Goal: Navigation & Orientation: Find specific page/section

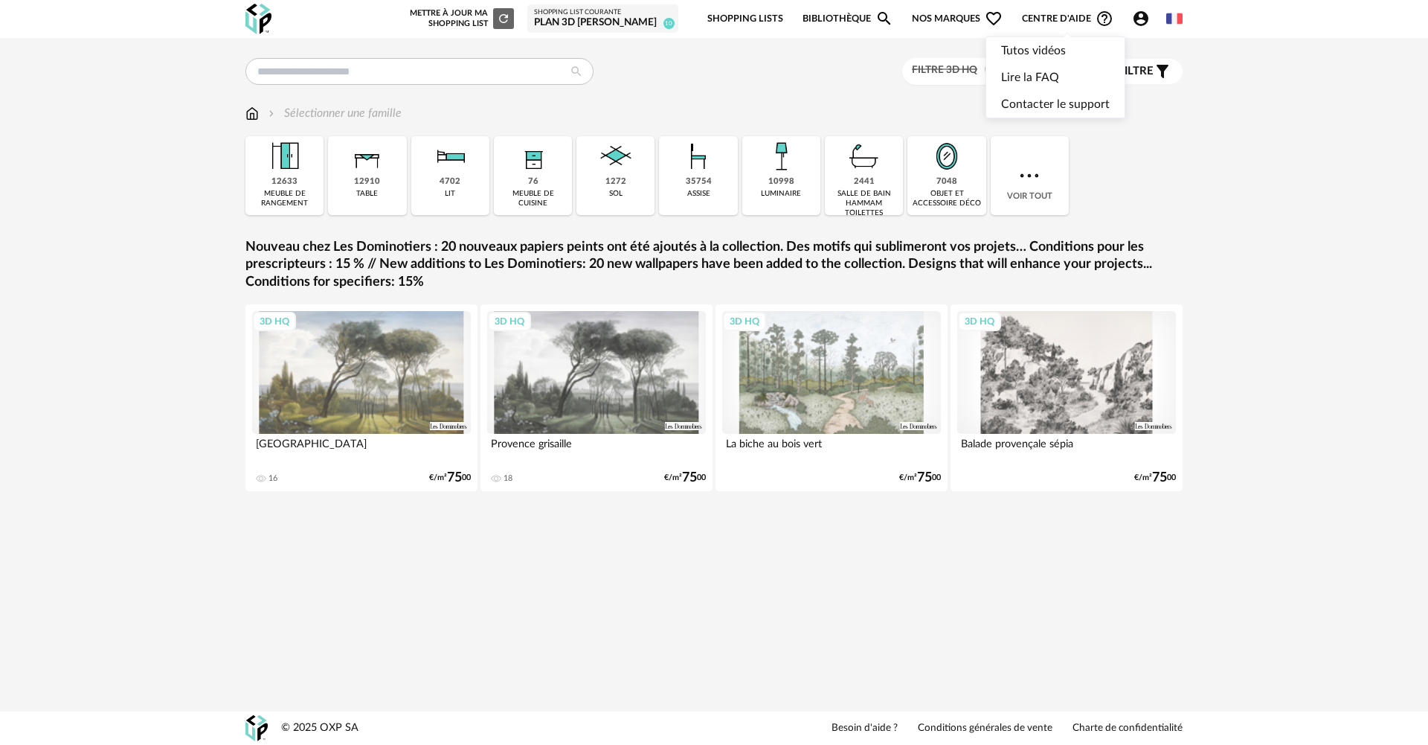
click at [1146, 19] on icon "Account Circle icon" at bounding box center [1141, 18] width 15 height 15
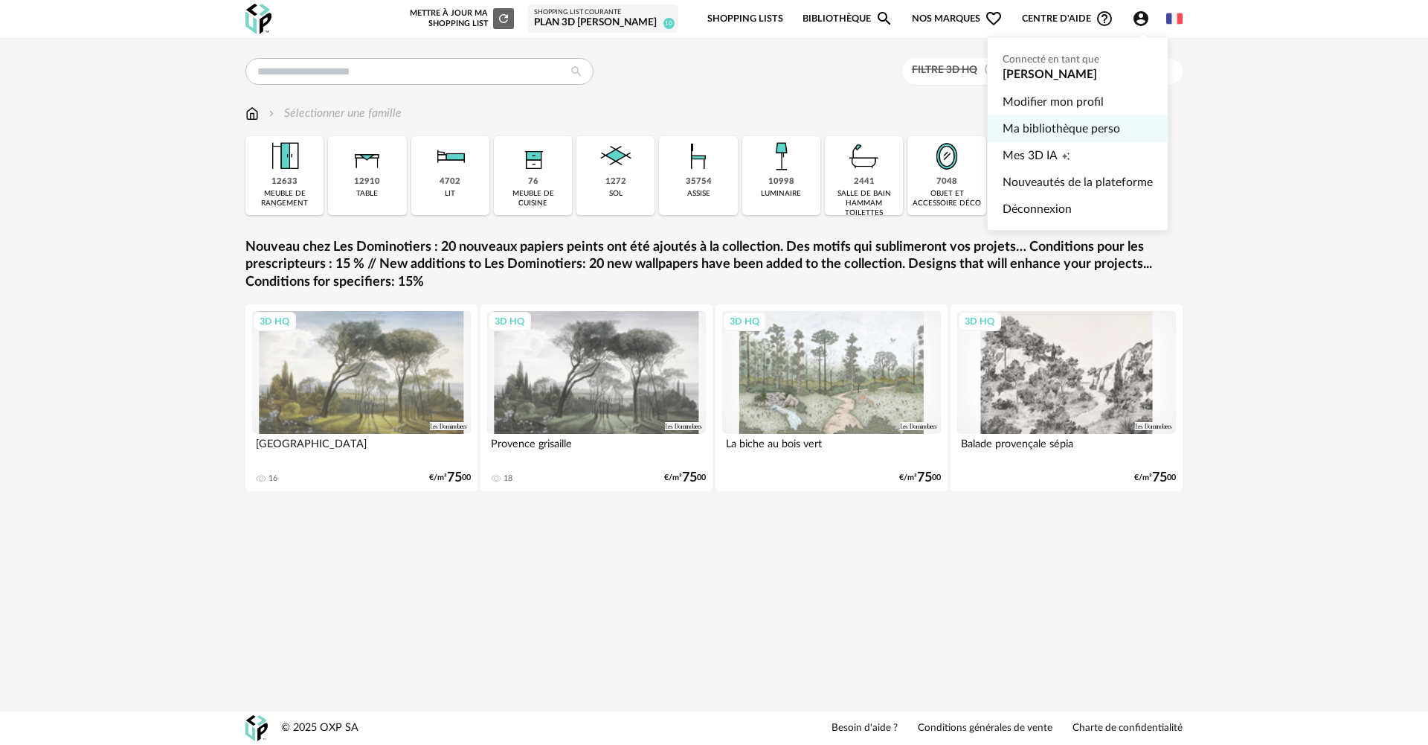
click at [1036, 129] on link "Ma bibliothèque perso" at bounding box center [1078, 128] width 150 height 27
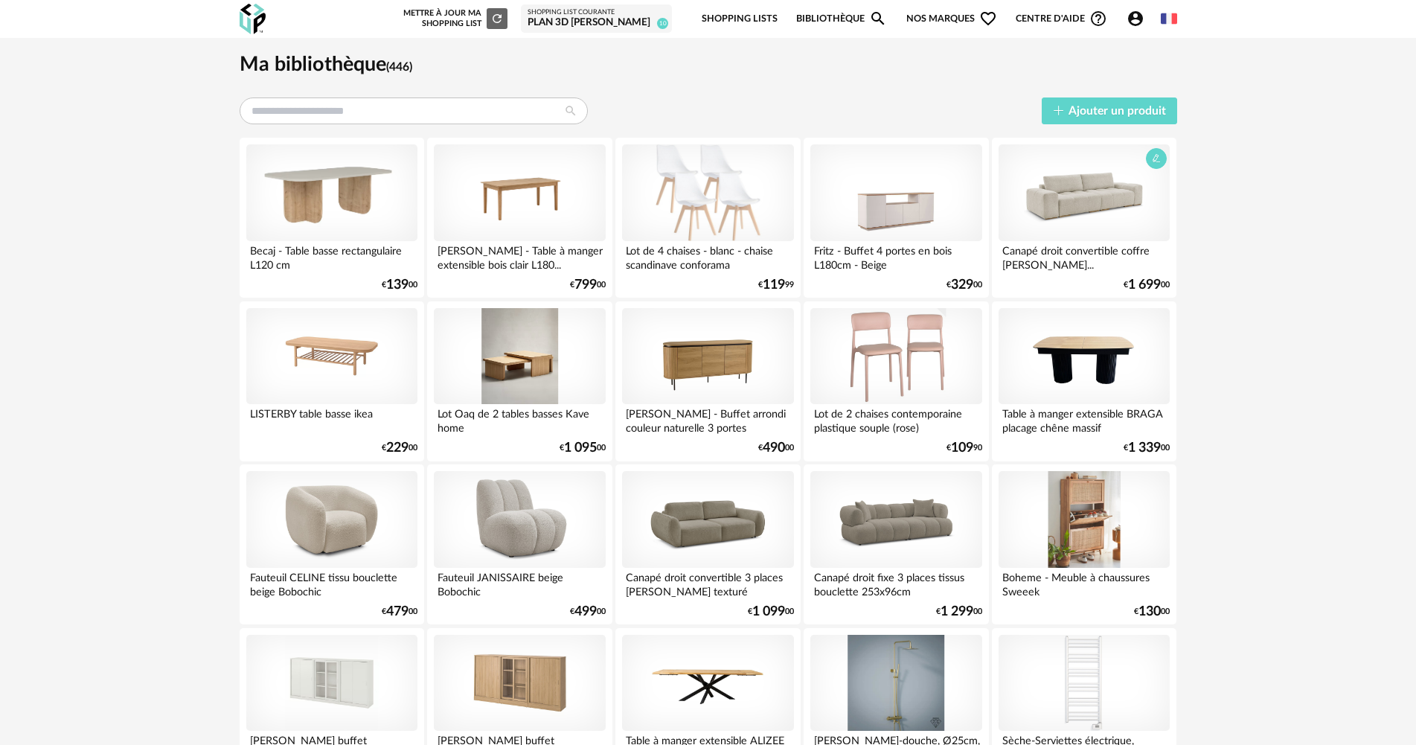
click at [1070, 212] on div at bounding box center [1083, 192] width 171 height 97
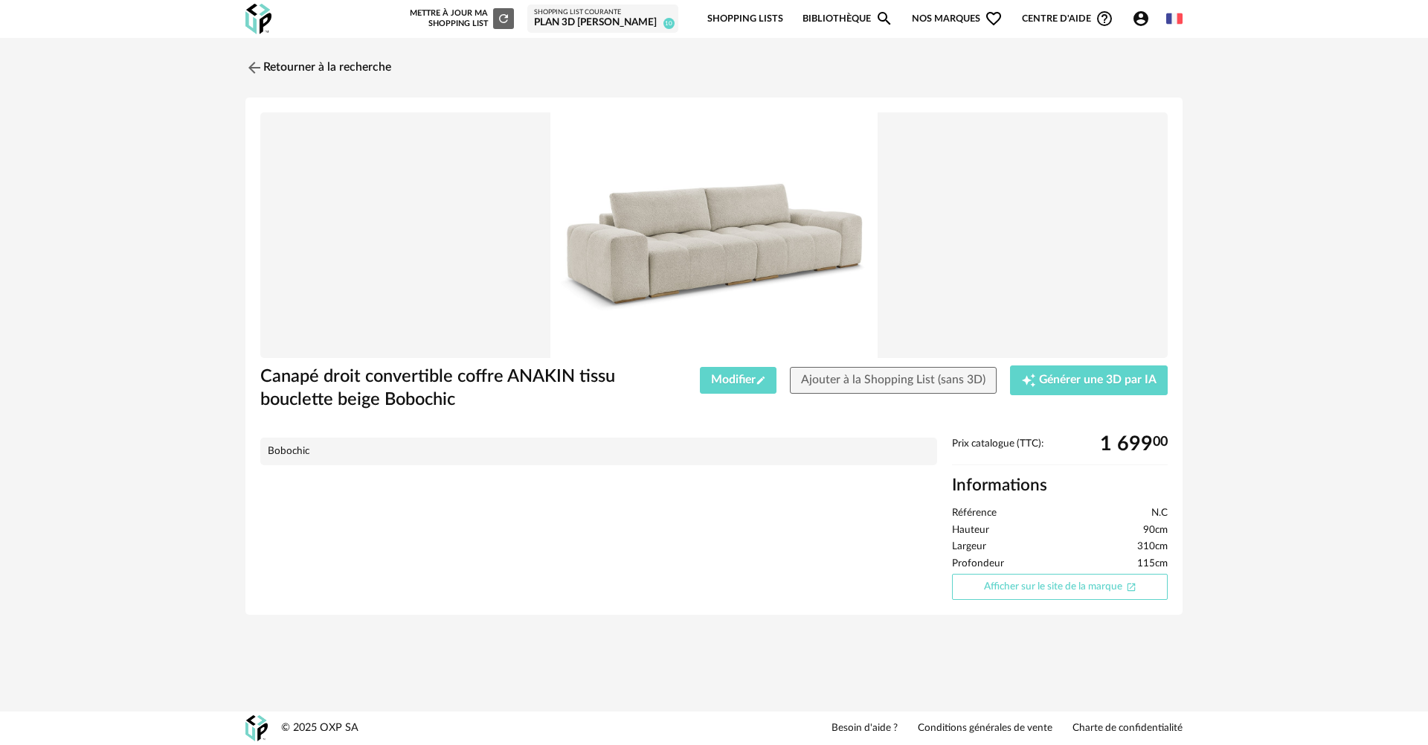
click at [1040, 585] on link "Afficher sur le site de la marque Open In New icon" at bounding box center [1060, 587] width 216 height 26
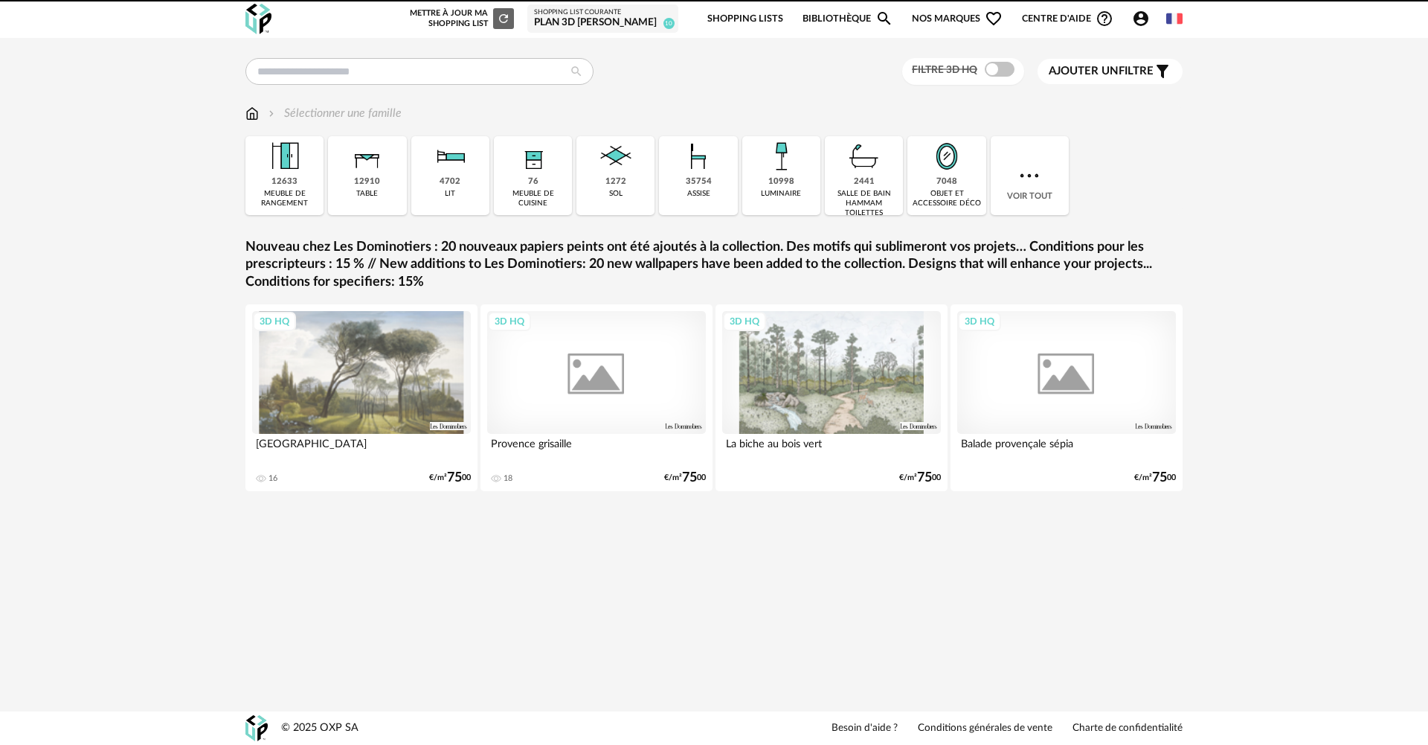
click at [741, 14] on link "Shopping Lists" at bounding box center [745, 18] width 76 height 35
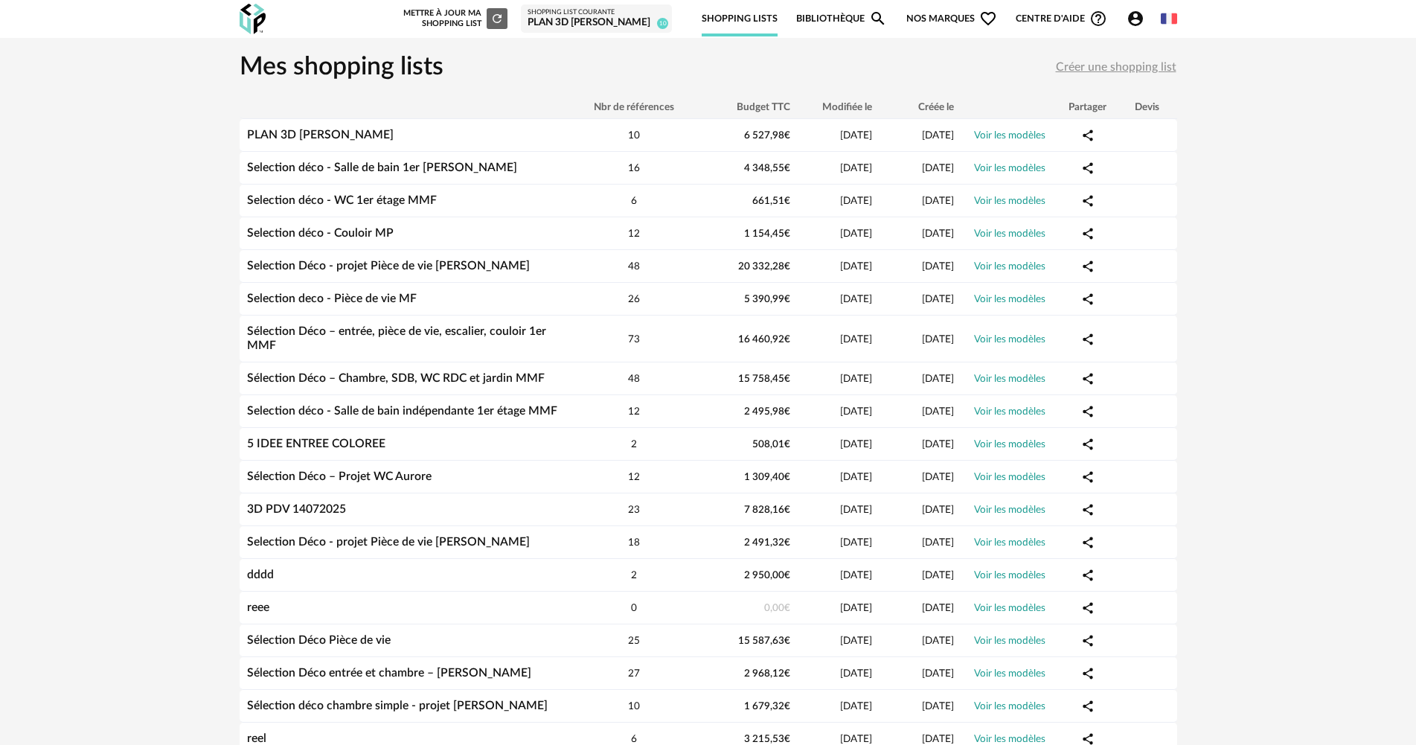
click at [556, 20] on div "PLAN 3D [PERSON_NAME]" at bounding box center [596, 22] width 138 height 13
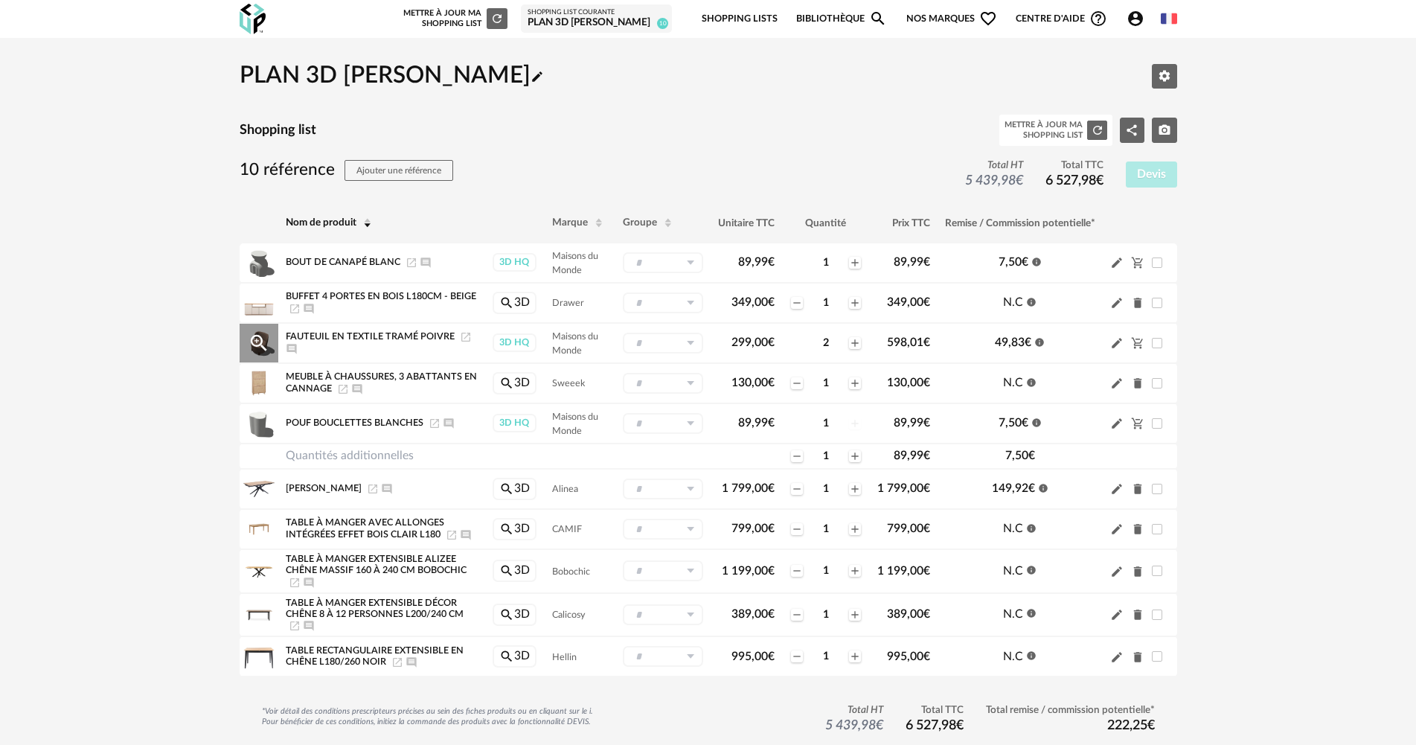
click at [461, 338] on icon "Launch icon" at bounding box center [466, 337] width 12 height 12
click at [1138, 26] on icon "Account Circle icon" at bounding box center [1135, 19] width 18 height 18
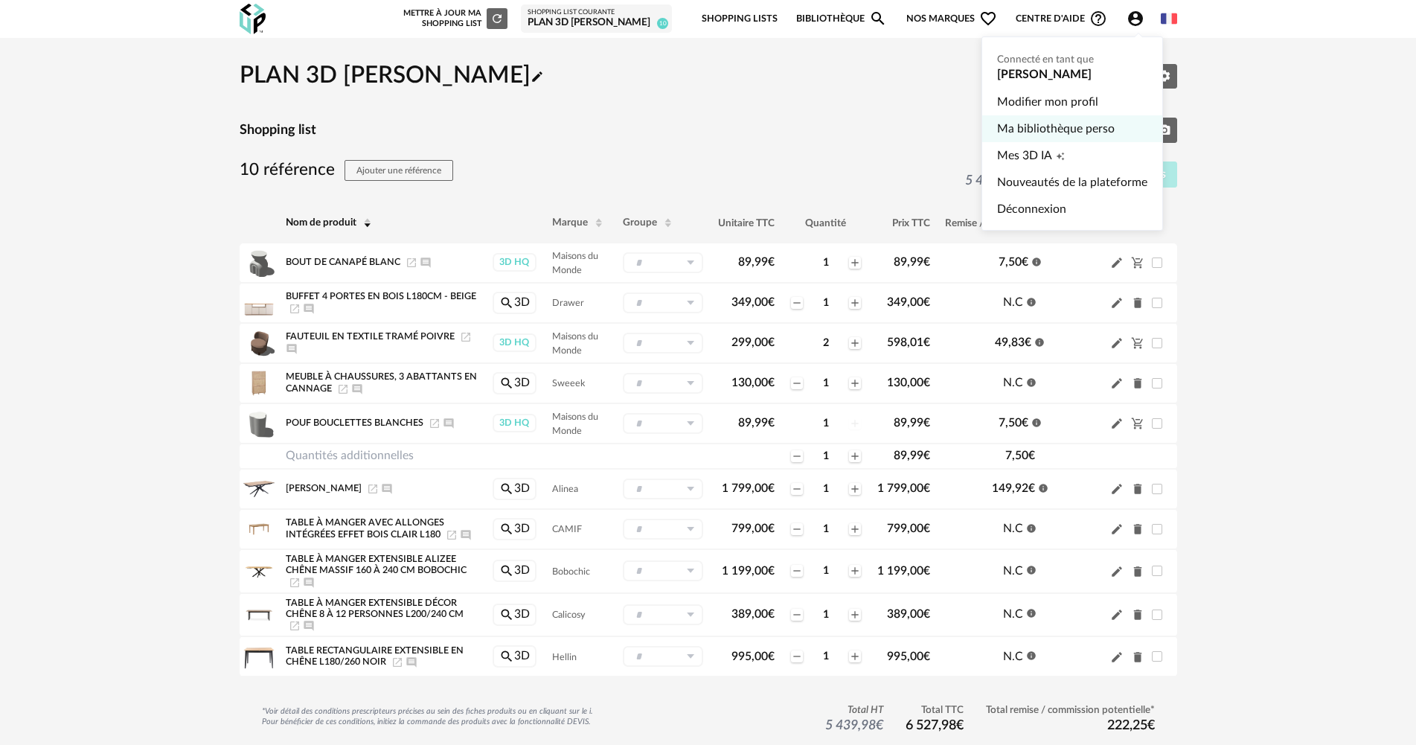
click at [1042, 121] on link "Ma bibliothèque perso" at bounding box center [1072, 128] width 150 height 27
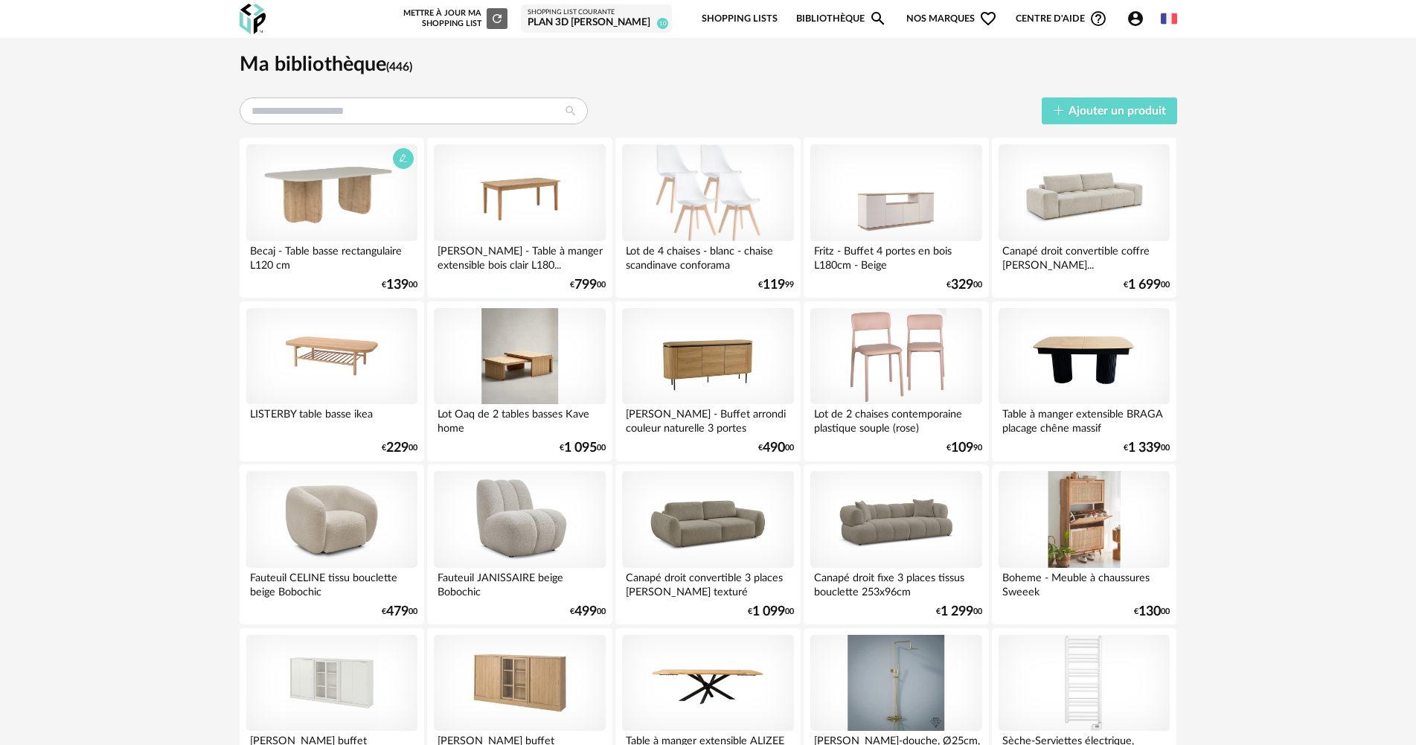
click at [337, 202] on div at bounding box center [331, 192] width 171 height 97
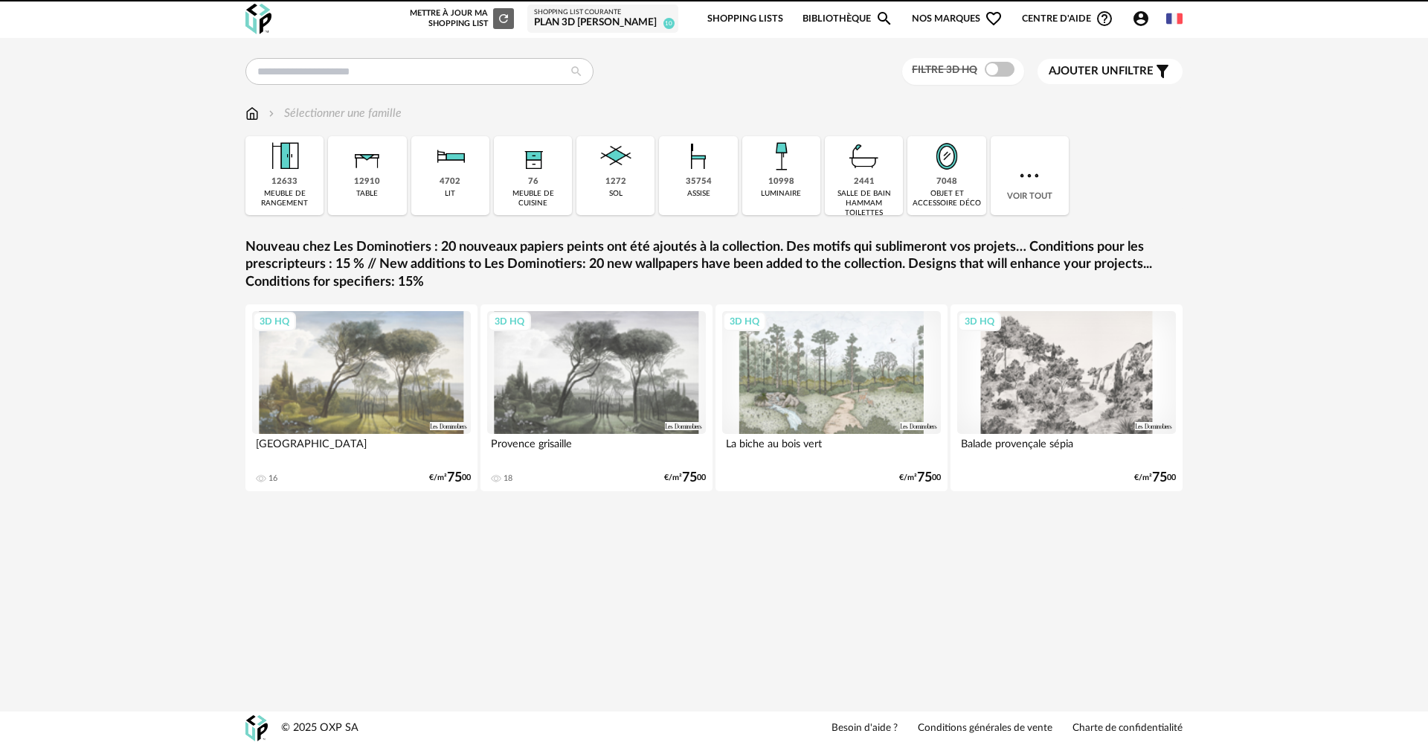
click at [1142, 25] on icon "Account Circle icon" at bounding box center [1141, 18] width 15 height 15
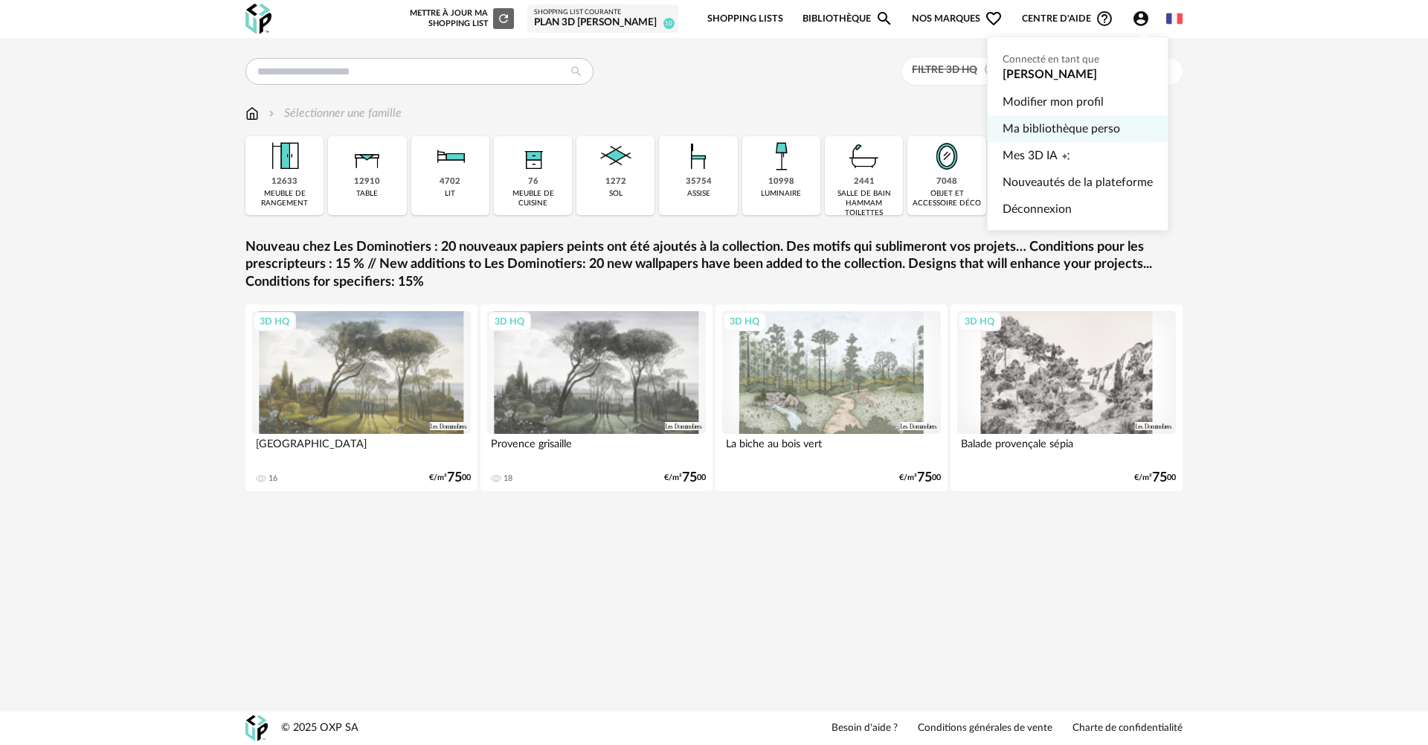
click at [1036, 137] on link "Ma bibliothèque perso" at bounding box center [1078, 128] width 150 height 27
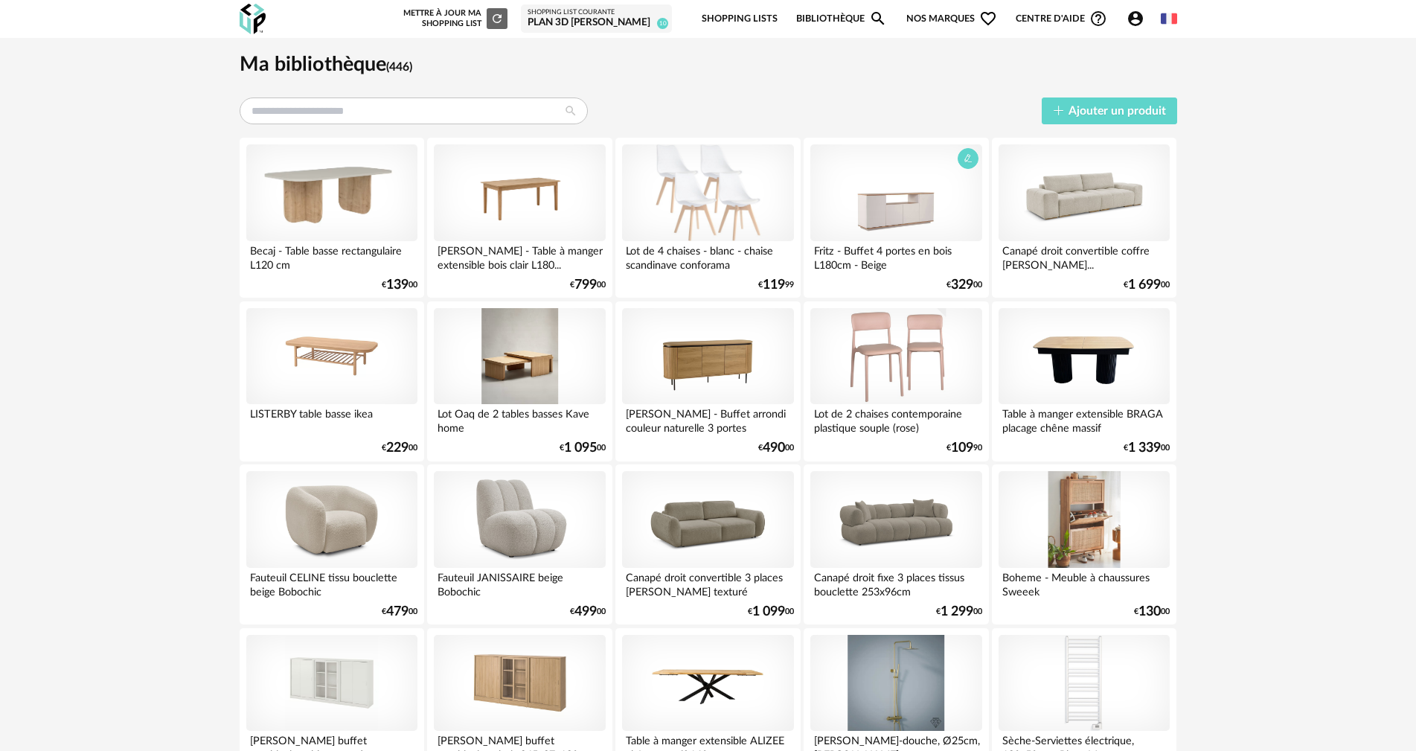
click at [890, 209] on div at bounding box center [895, 192] width 171 height 97
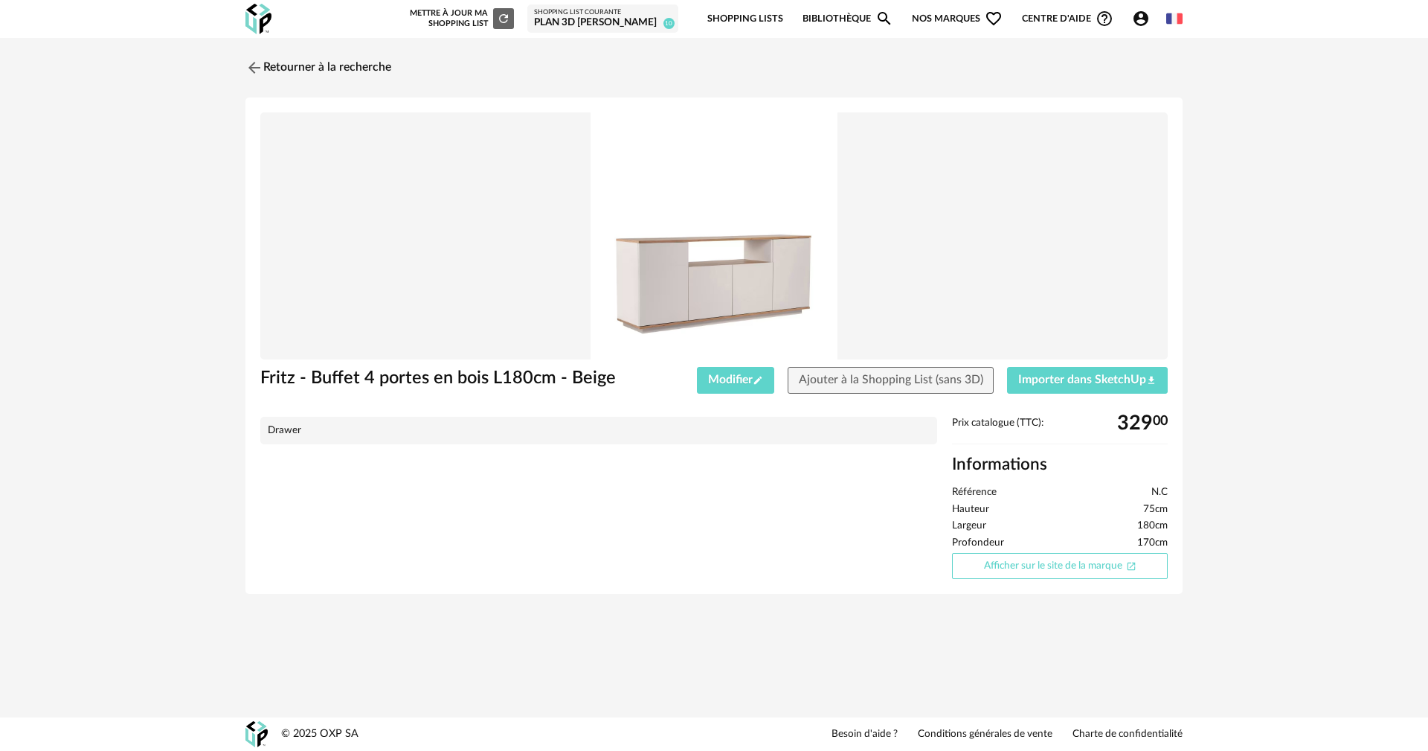
click at [1027, 563] on link "Afficher sur le site de la marque Open In New icon" at bounding box center [1060, 566] width 216 height 26
